Goal: Transaction & Acquisition: Download file/media

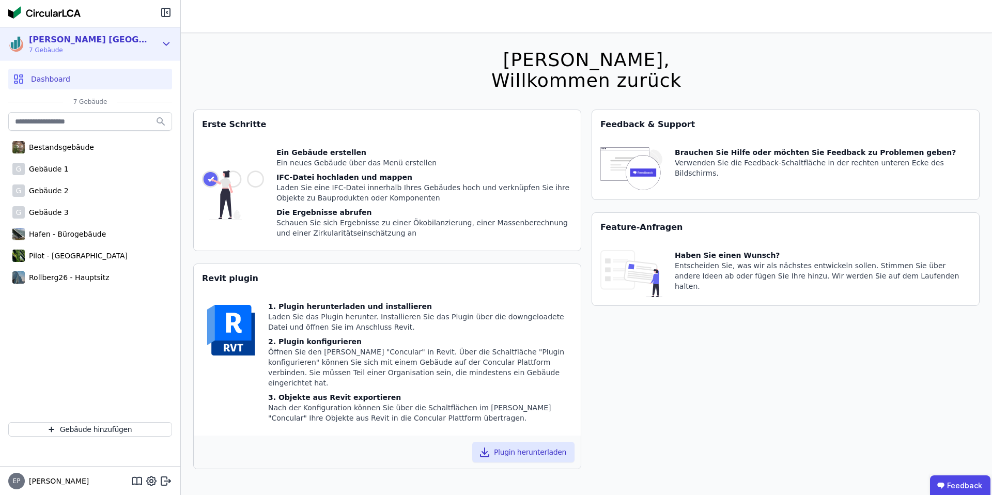
click at [110, 39] on div "[PERSON_NAME] [GEOGRAPHIC_DATA] 7 Gebäude" at bounding box center [82, 44] width 148 height 21
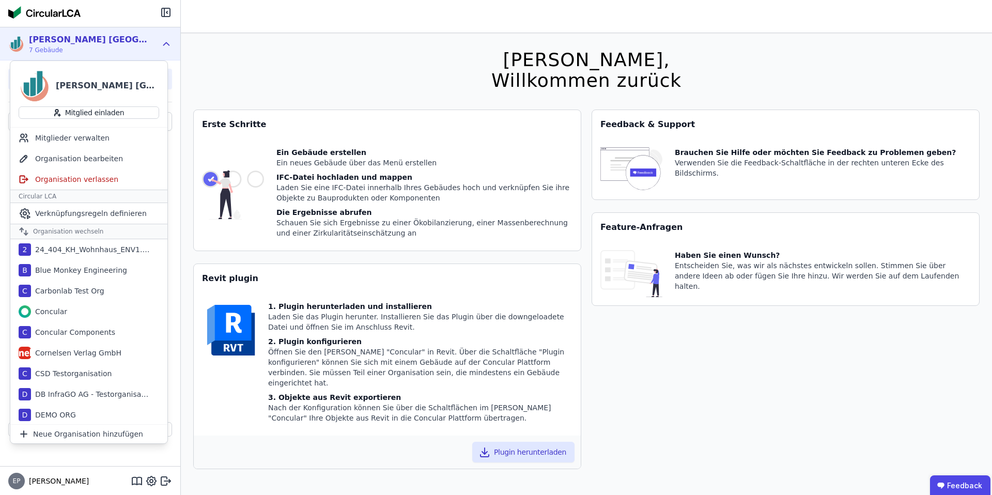
click at [145, 42] on div "[PERSON_NAME] [GEOGRAPHIC_DATA] 7 Gebäude" at bounding box center [82, 44] width 148 height 21
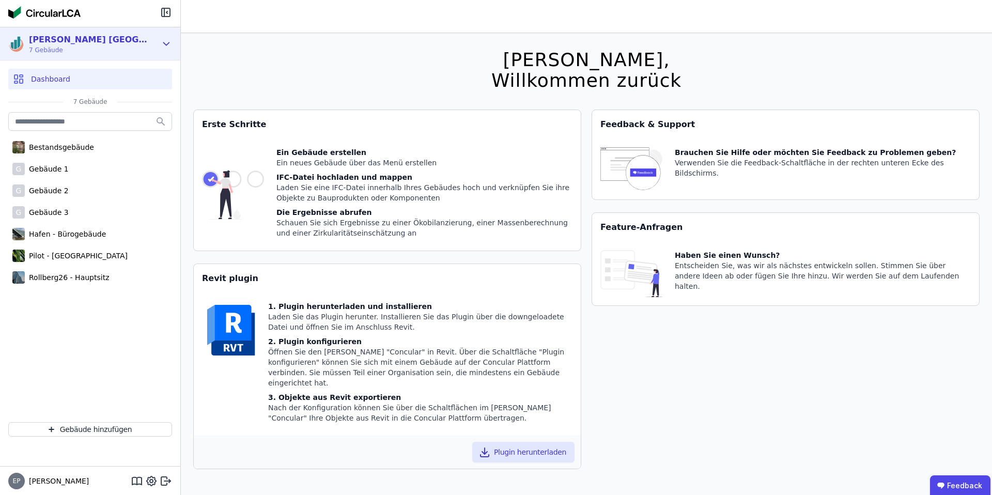
click at [145, 42] on div "[PERSON_NAME] [GEOGRAPHIC_DATA] 7 Gebäude" at bounding box center [82, 44] width 148 height 21
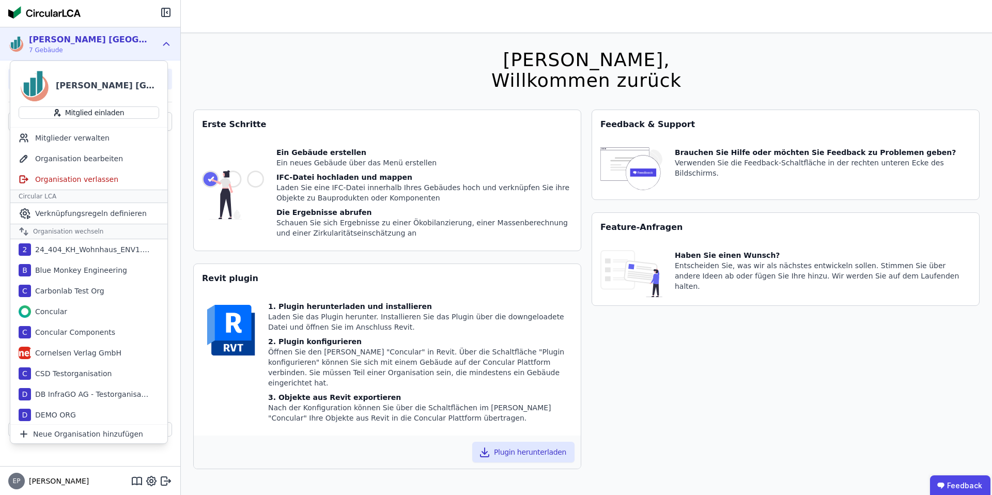
click at [252, 55] on div "Hallo [PERSON_NAME], Willkommen zurück Sie verwenden derzeit eine Beta-Version.…" at bounding box center [586, 280] width 786 height 495
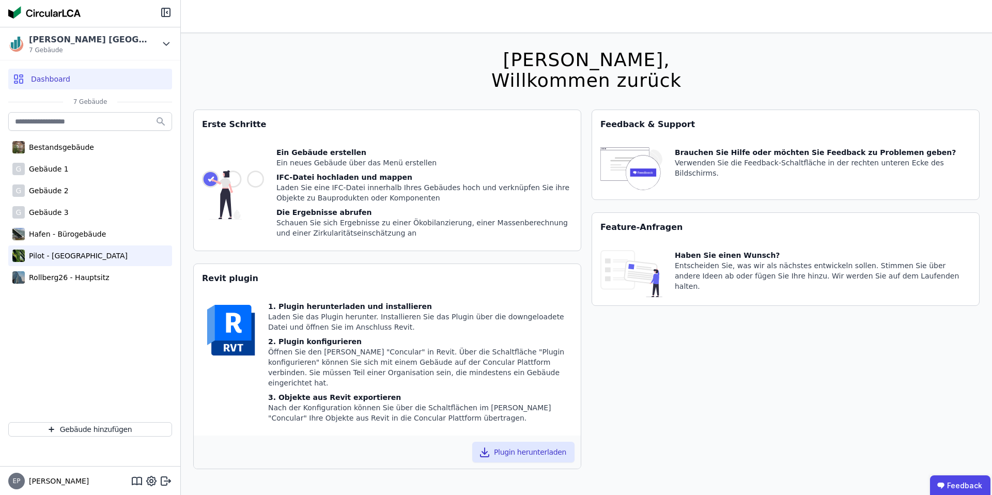
click at [46, 259] on div "Pilot - [GEOGRAPHIC_DATA]" at bounding box center [76, 256] width 103 height 10
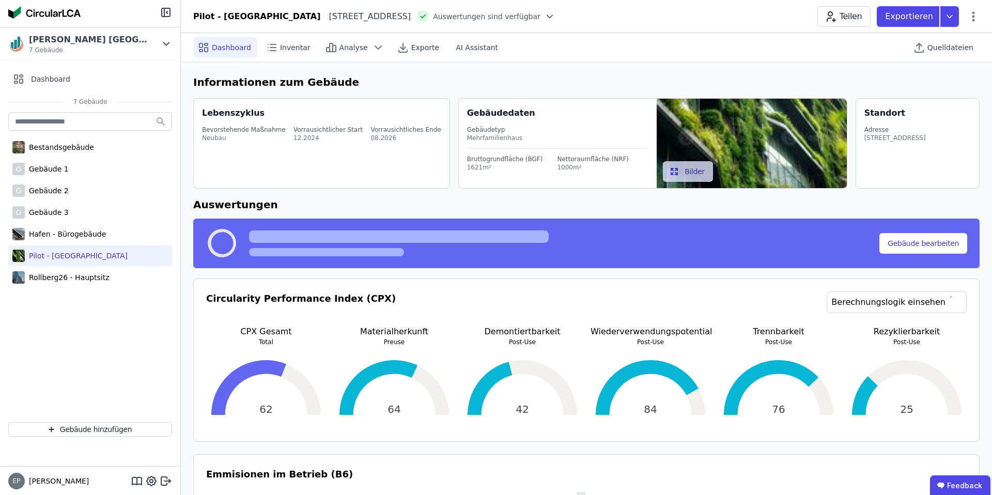
select select "*"
click at [559, 14] on div "Pilot - [GEOGRAPHIC_DATA][STREET_ADDRESS][GEOGRAPHIC_DATA] DE Auswertungen sind…" at bounding box center [586, 16] width 811 height 21
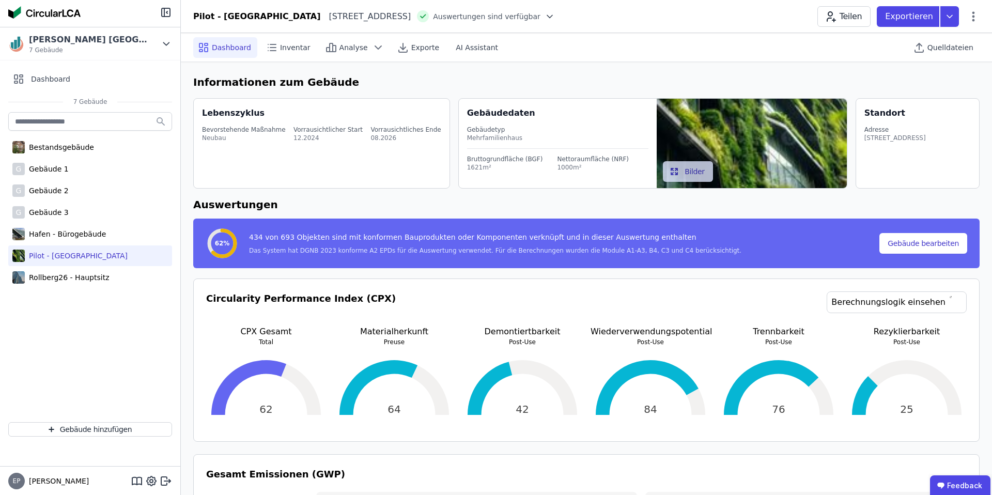
click at [552, 15] on icon at bounding box center [550, 16] width 10 height 10
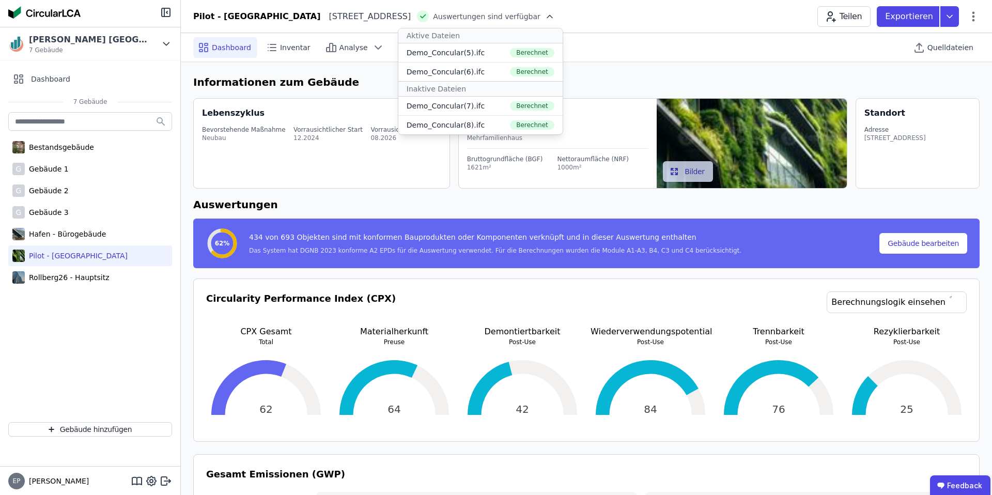
click at [343, 21] on div "[STREET_ADDRESS]" at bounding box center [366, 16] width 90 height 12
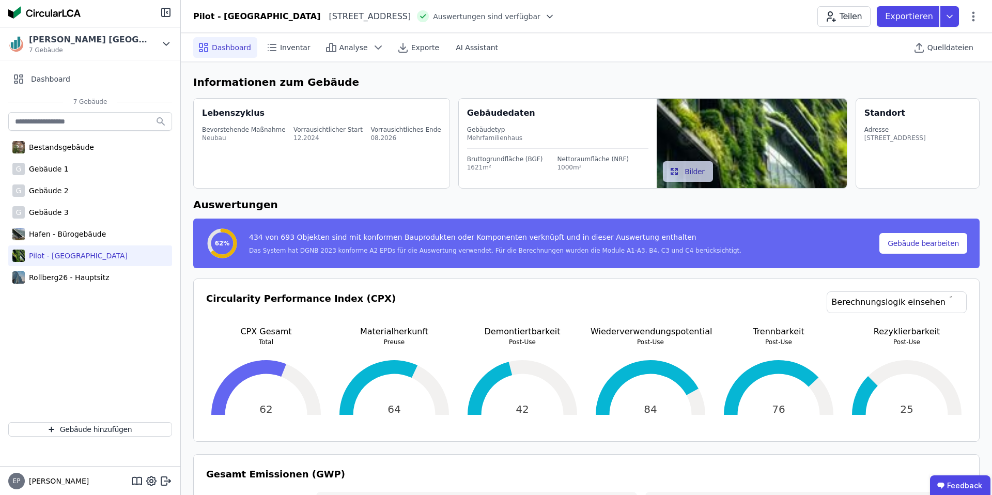
click at [552, 17] on icon at bounding box center [549, 16] width 5 height 3
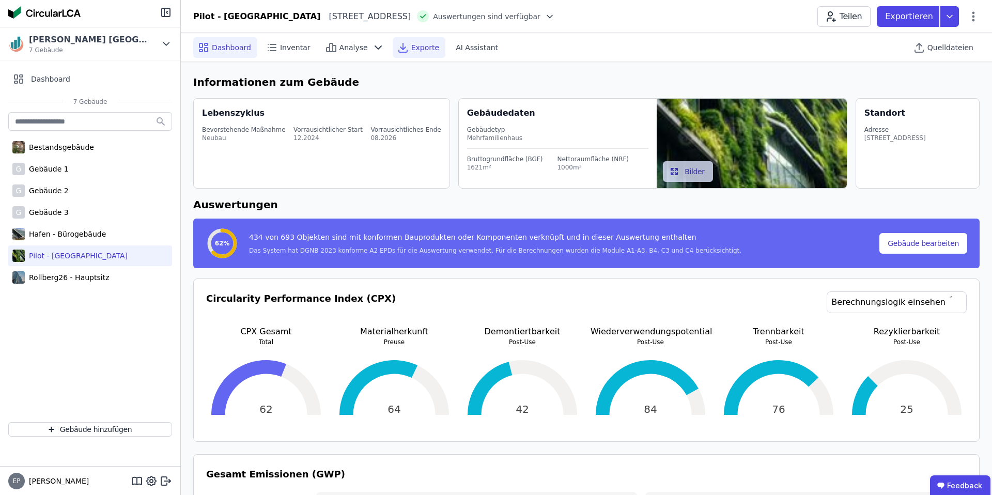
click at [414, 52] on span "Exporte" at bounding box center [425, 47] width 28 height 10
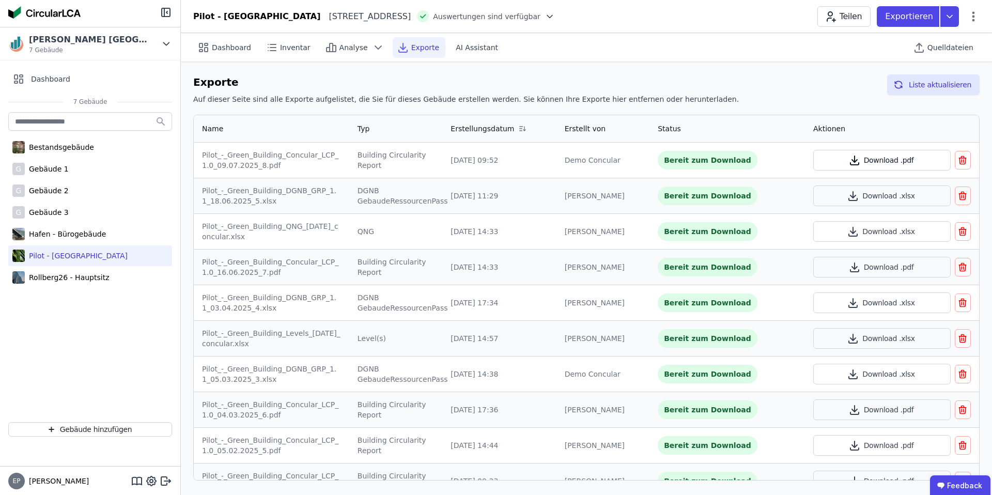
click at [895, 159] on button "Download .pdf" at bounding box center [881, 160] width 137 height 21
